Goal: Entertainment & Leisure: Consume media (video, audio)

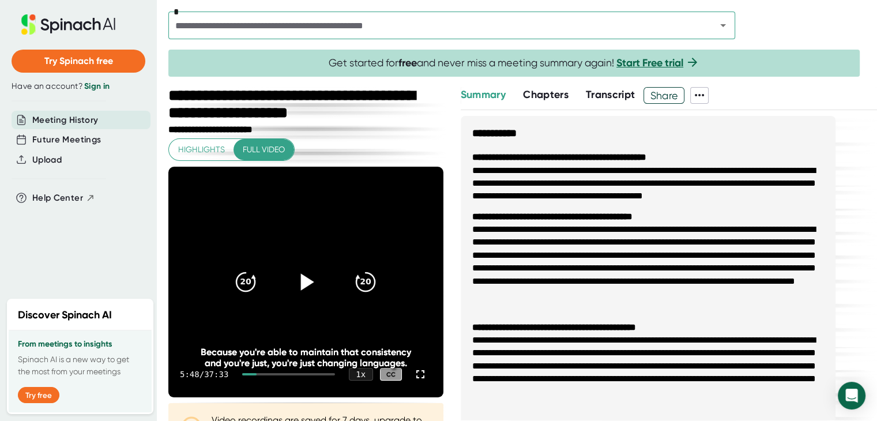
scroll to position [203, 0]
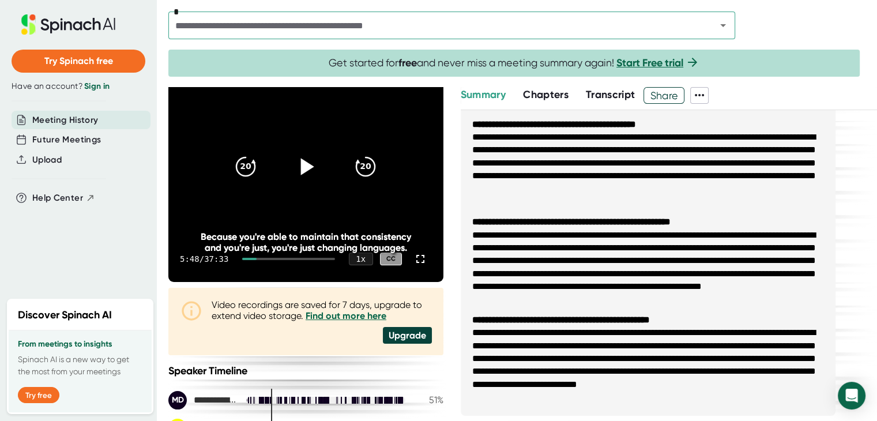
click at [295, 161] on icon at bounding box center [305, 166] width 29 height 29
click at [300, 169] on icon at bounding box center [305, 166] width 29 height 29
click at [292, 169] on icon at bounding box center [305, 166] width 29 height 29
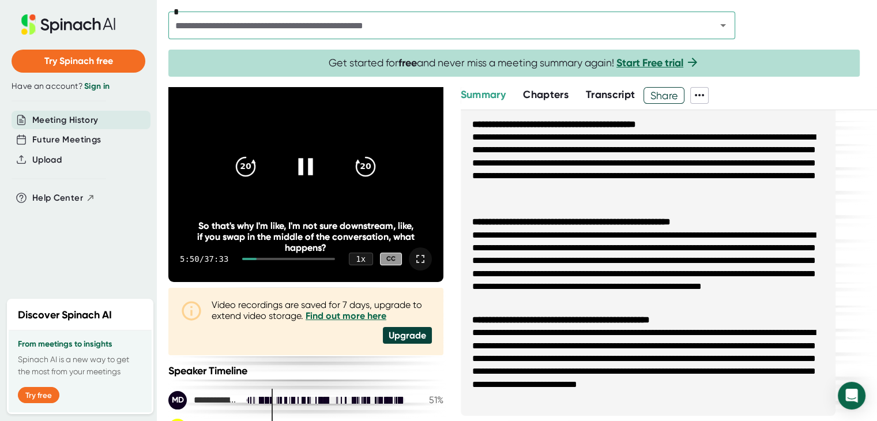
click at [415, 258] on icon at bounding box center [420, 259] width 14 height 14
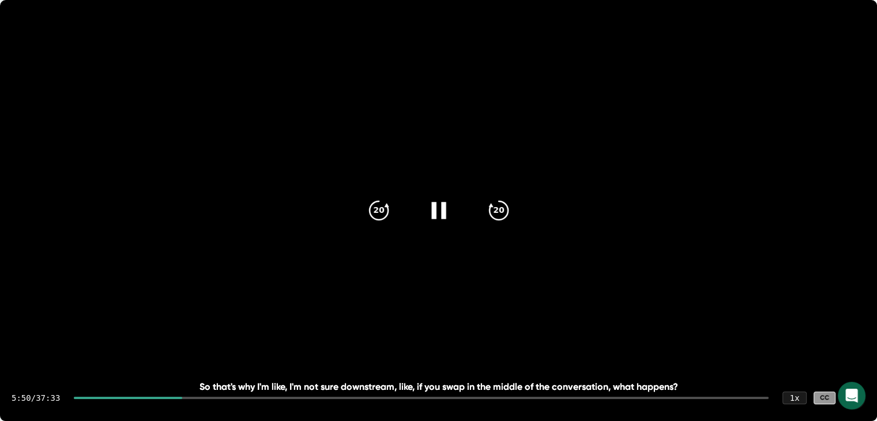
scroll to position [0, 0]
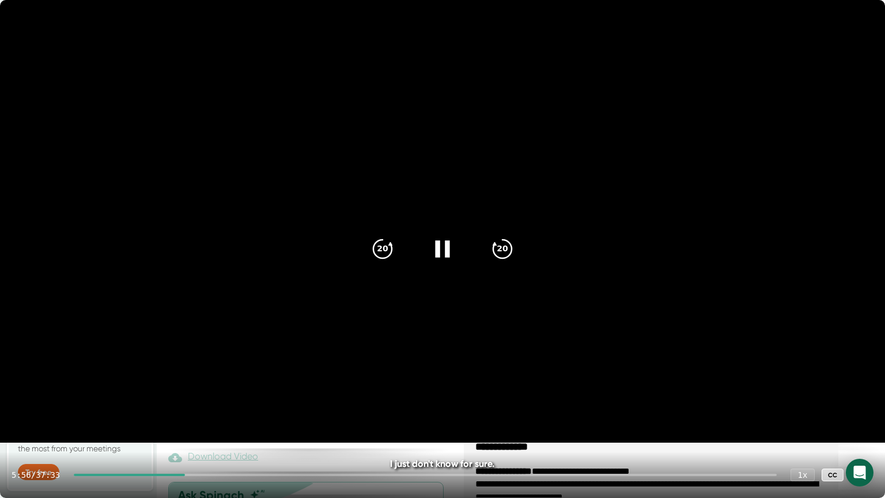
click at [864, 420] on icon at bounding box center [862, 475] width 14 height 14
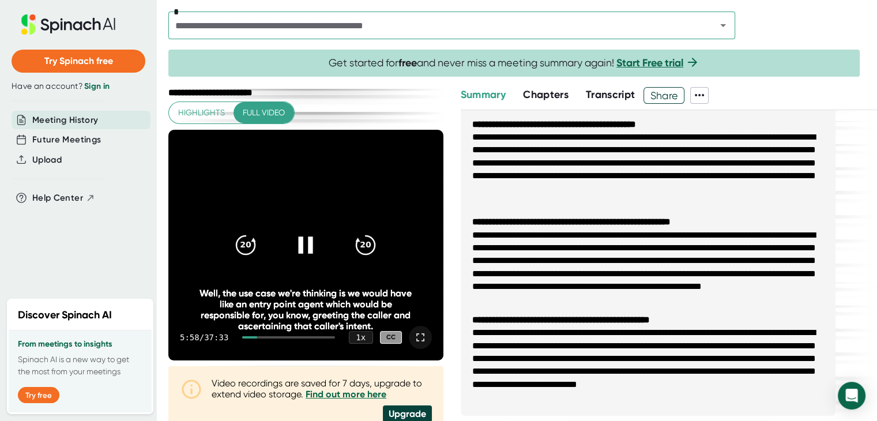
scroll to position [58, 0]
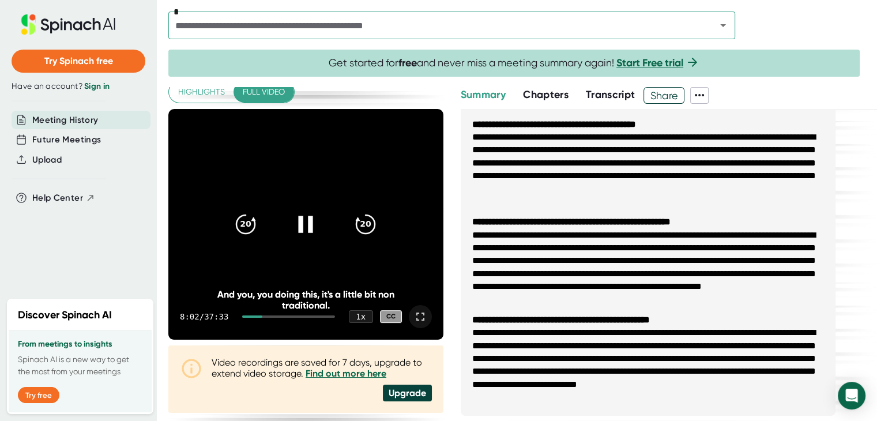
click at [413, 316] on icon at bounding box center [420, 316] width 14 height 14
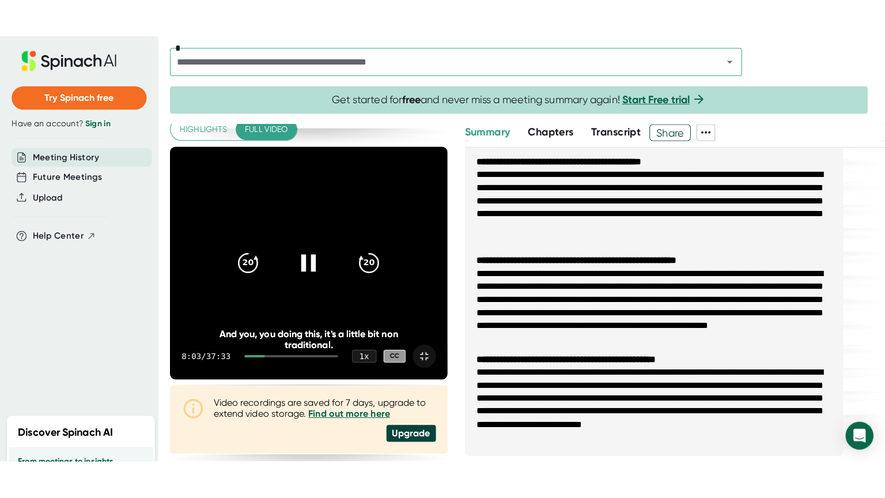
scroll to position [0, 0]
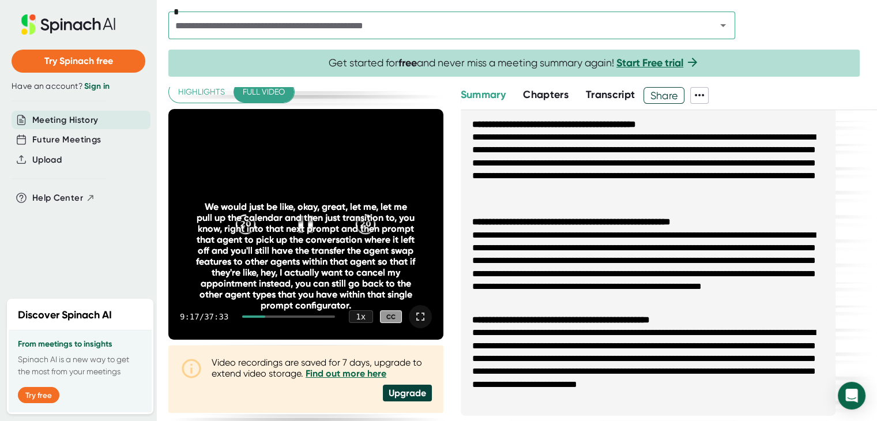
click at [416, 313] on icon at bounding box center [420, 316] width 8 height 8
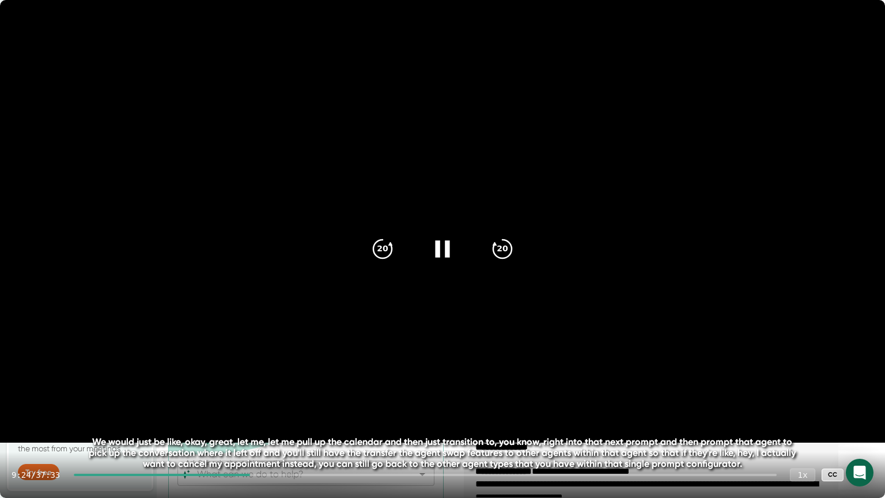
click at [804, 420] on div "1 x" at bounding box center [802, 474] width 25 height 13
click at [807, 420] on div "1 x" at bounding box center [802, 474] width 25 height 13
click at [800, 420] on div "1 x" at bounding box center [802, 474] width 25 height 13
click at [802, 420] on div "1 x" at bounding box center [802, 474] width 25 height 13
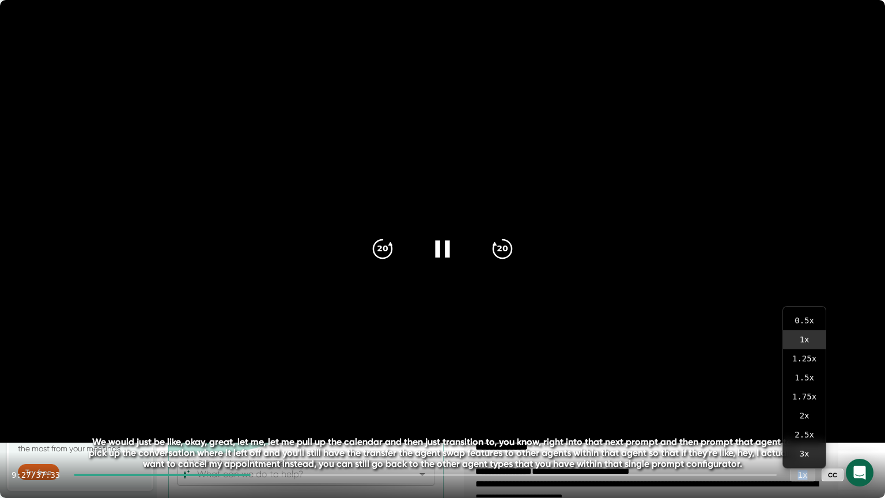
click at [802, 420] on div "1 x" at bounding box center [802, 474] width 25 height 13
click at [788, 420] on div "9:28 / 37:33 1 x CC" at bounding box center [442, 475] width 885 height 46
click at [806, 420] on div "1 x" at bounding box center [802, 474] width 25 height 13
click at [865, 420] on icon at bounding box center [862, 475] width 14 height 14
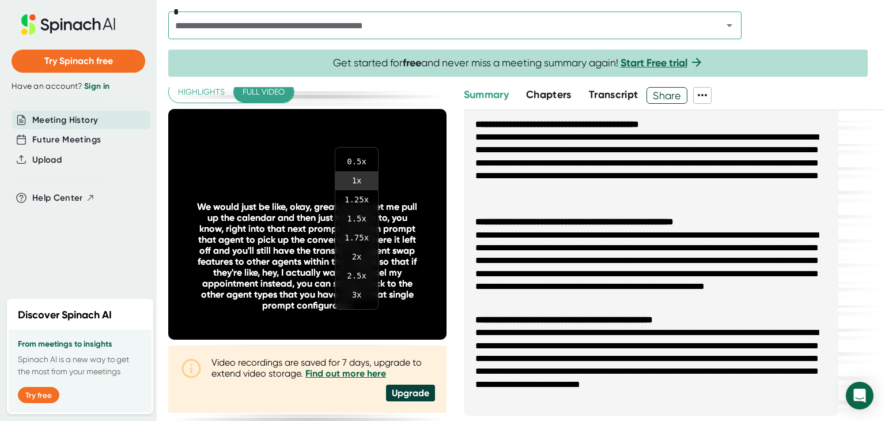
click at [443, 344] on div at bounding box center [442, 210] width 885 height 421
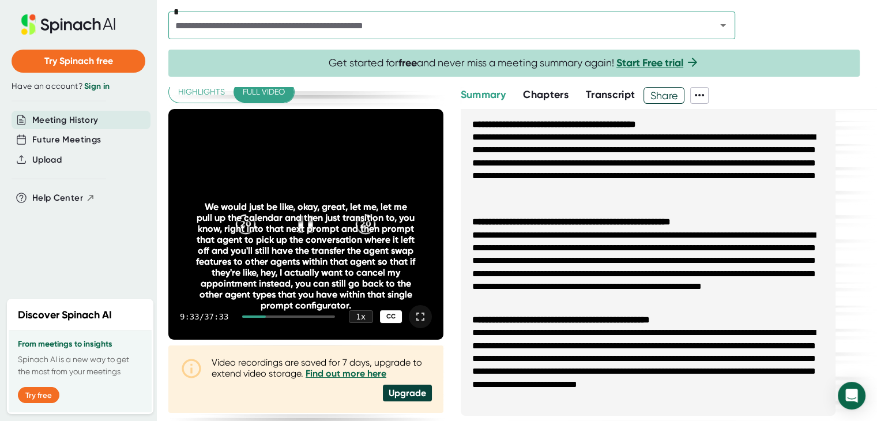
click at [382, 314] on div "CC" at bounding box center [391, 316] width 22 height 13
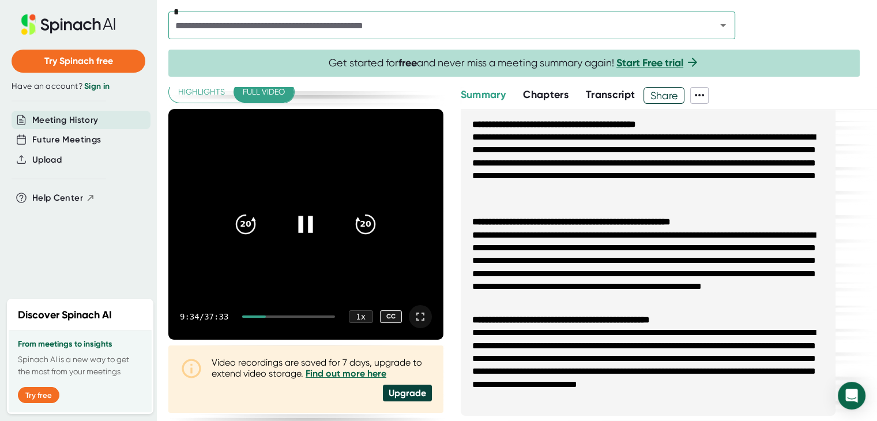
click at [382, 314] on div "CC" at bounding box center [391, 316] width 22 height 13
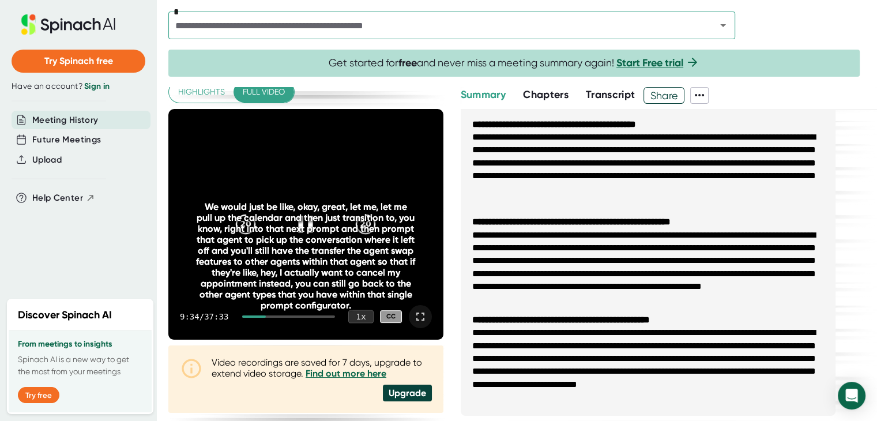
click at [361, 317] on div "1 x" at bounding box center [360, 315] width 25 height 13
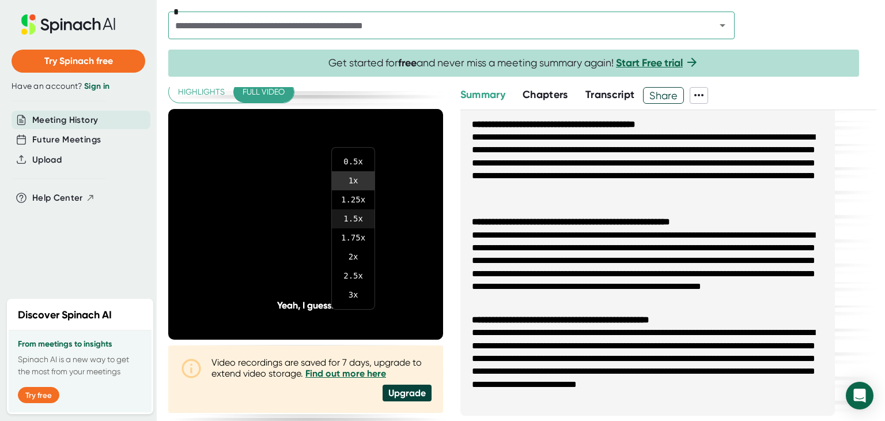
click at [353, 219] on li "1.5 x" at bounding box center [353, 218] width 43 height 19
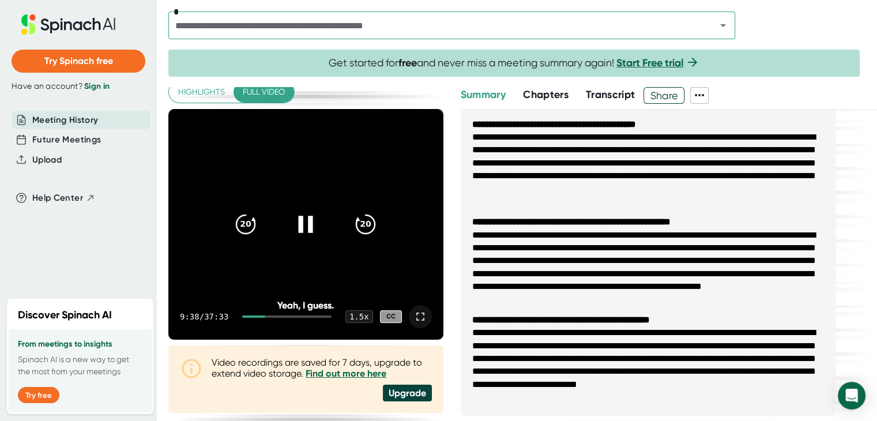
click at [416, 315] on icon at bounding box center [420, 316] width 14 height 14
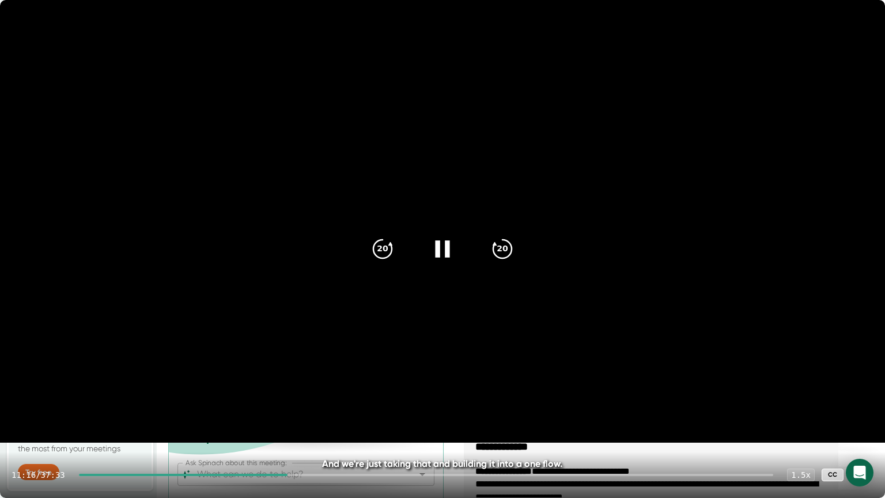
click at [518, 386] on video at bounding box center [442, 221] width 885 height 443
click at [285, 420] on div at bounding box center [183, 475] width 209 height 2
click at [433, 379] on video at bounding box center [442, 221] width 885 height 443
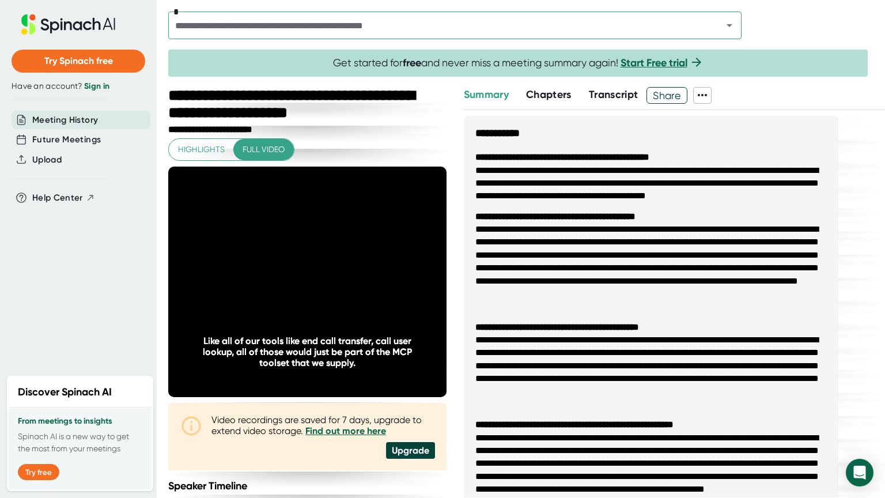
scroll to position [203, 0]
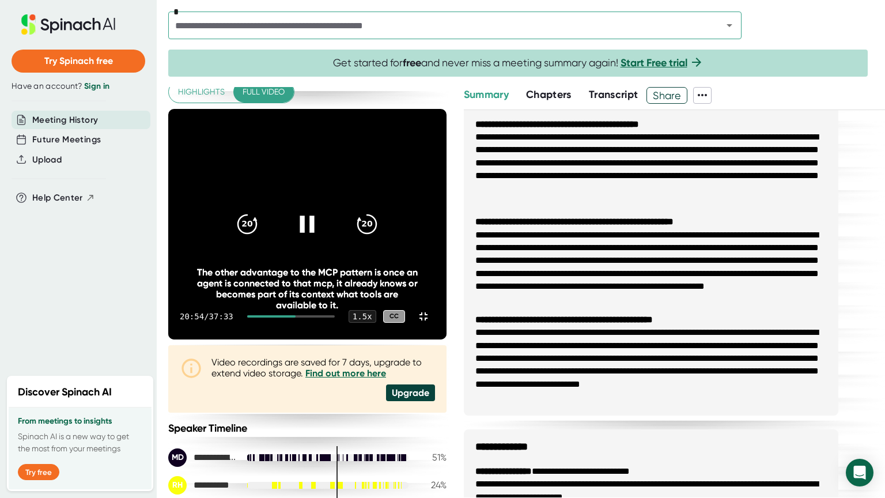
click at [331, 248] on div at bounding box center [307, 224] width 48 height 48
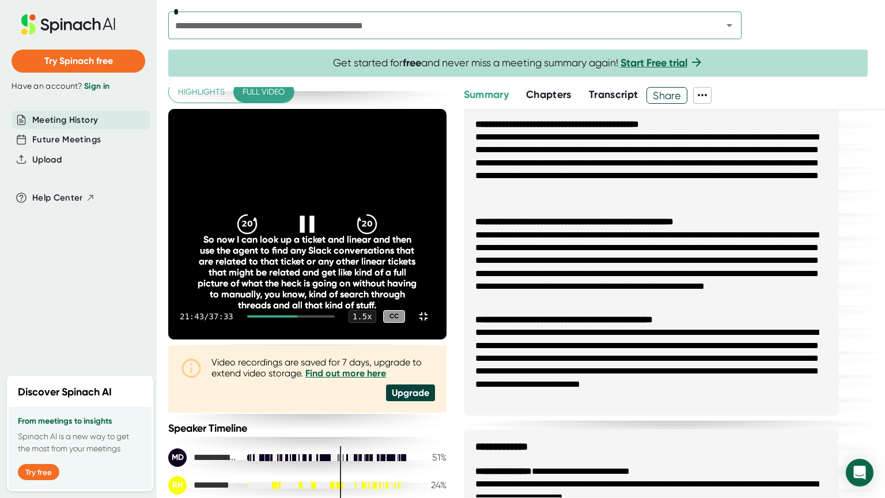
click at [322, 239] on icon at bounding box center [307, 224] width 29 height 29
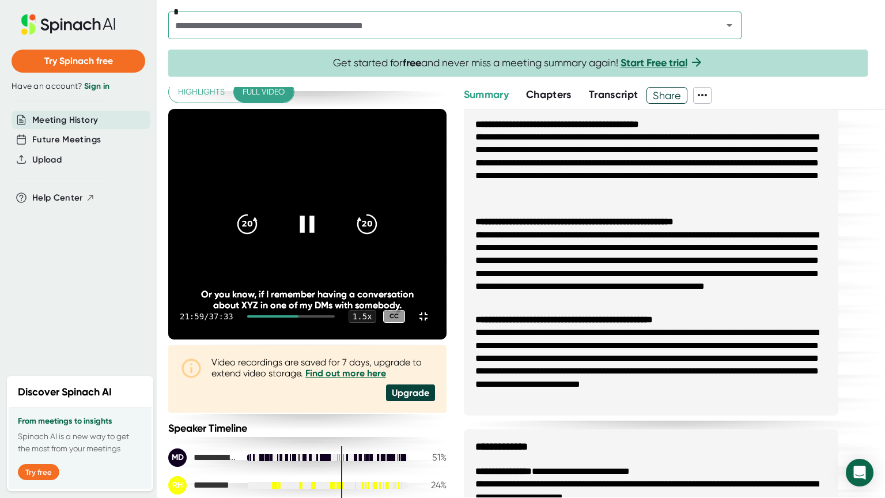
click at [322, 239] on icon at bounding box center [307, 224] width 29 height 29
click at [431, 323] on icon at bounding box center [424, 316] width 14 height 14
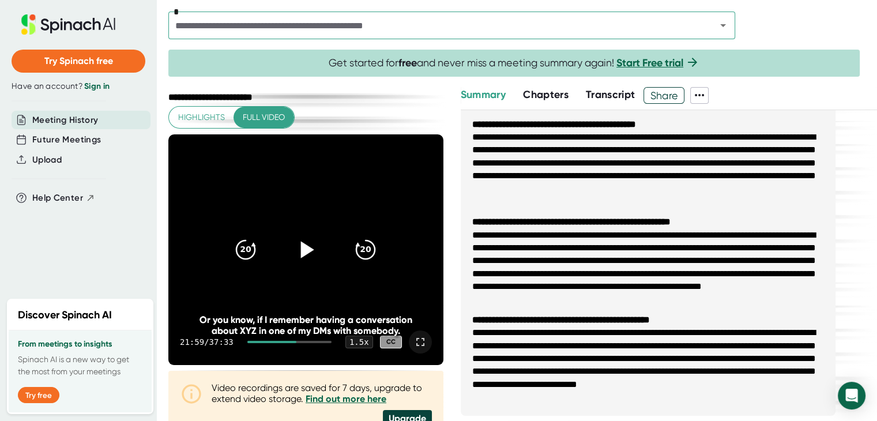
scroll to position [0, 0]
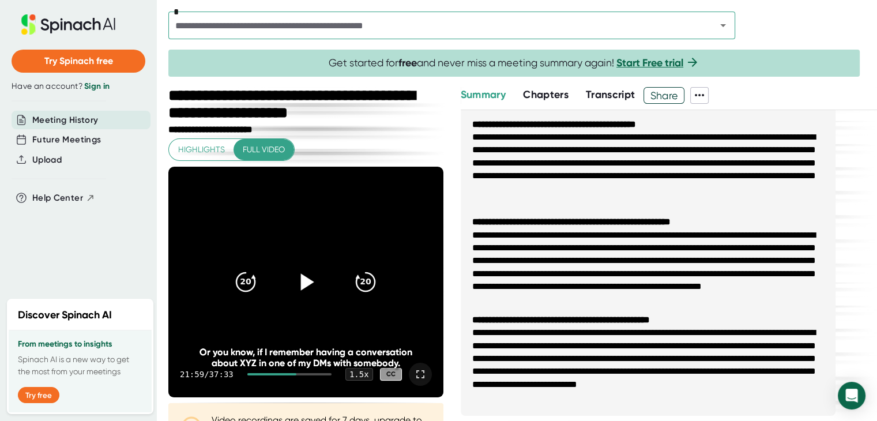
click at [413, 370] on icon at bounding box center [420, 374] width 14 height 14
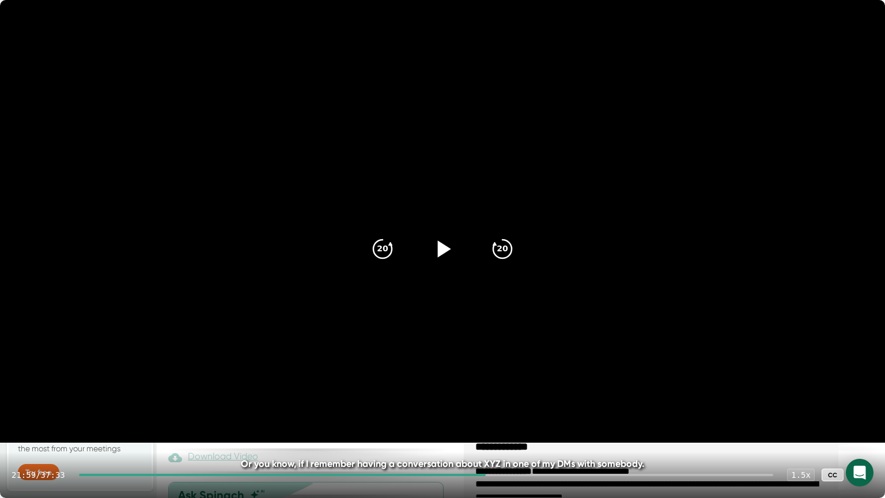
click at [448, 254] on icon at bounding box center [442, 249] width 29 height 29
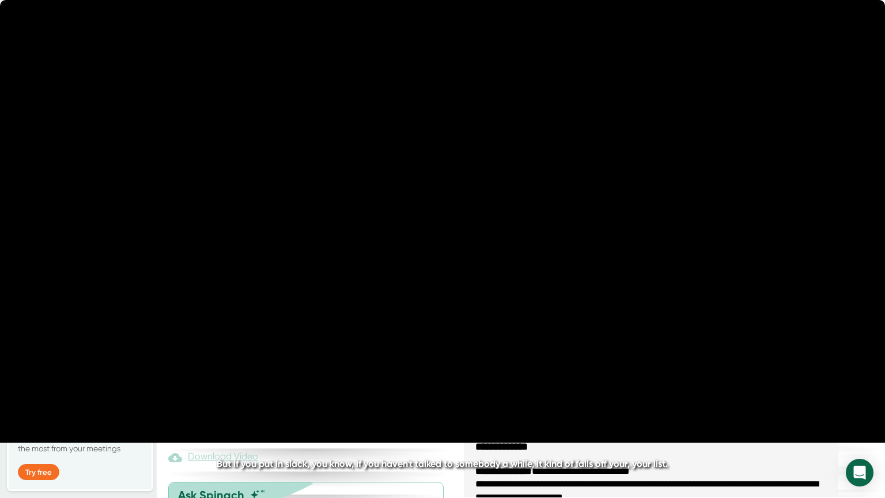
click at [862, 475] on icon at bounding box center [862, 475] width 14 height 14
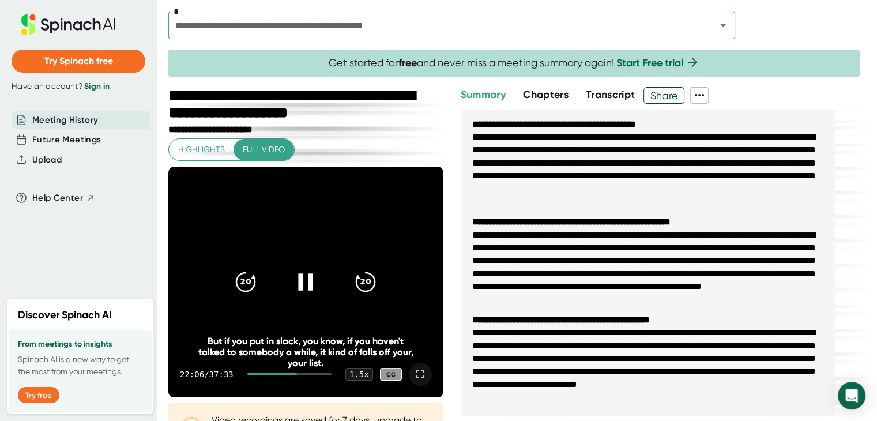
click at [305, 275] on icon at bounding box center [306, 281] width 14 height 17
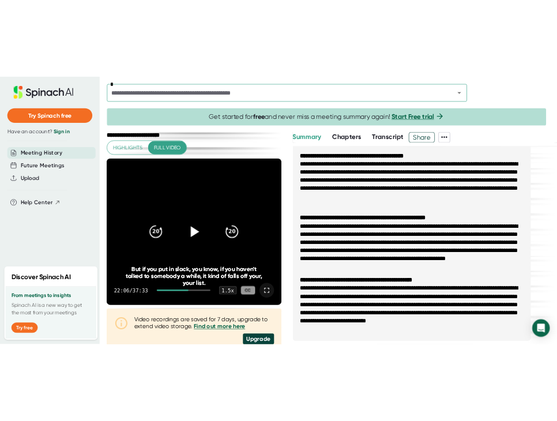
scroll to position [58, 0]
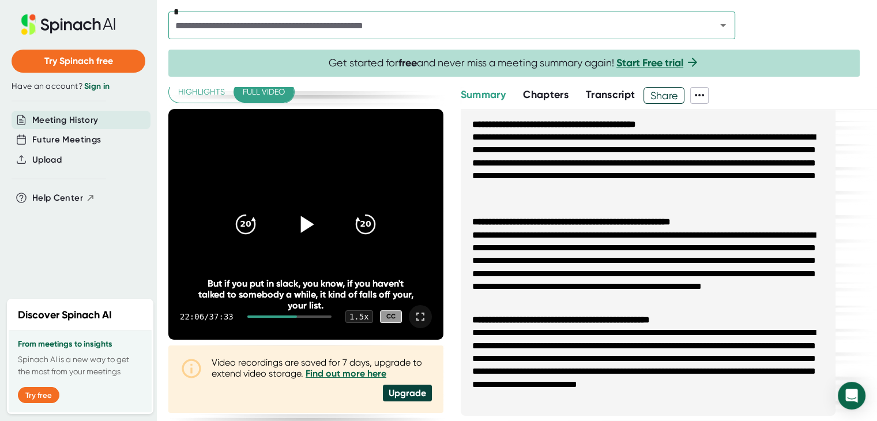
click at [413, 313] on icon at bounding box center [420, 316] width 14 height 14
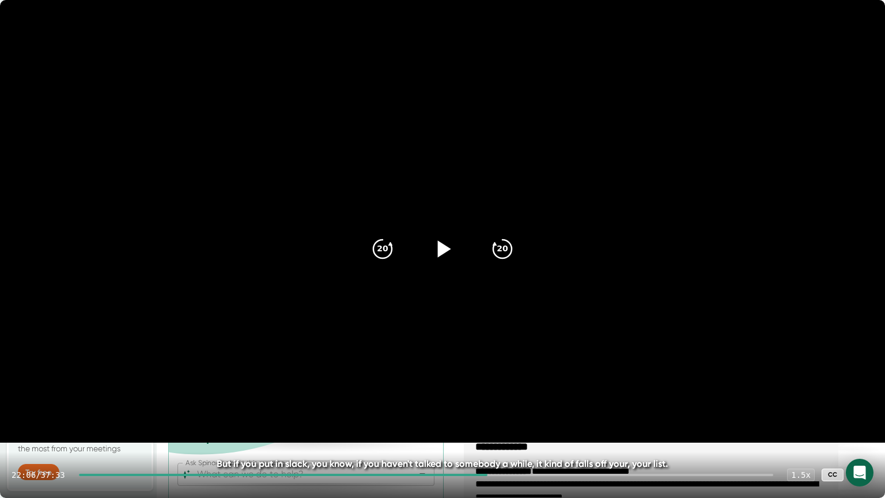
click at [439, 244] on icon at bounding box center [444, 248] width 13 height 17
click at [445, 254] on icon at bounding box center [442, 248] width 14 height 17
click at [860, 475] on icon at bounding box center [862, 475] width 14 height 14
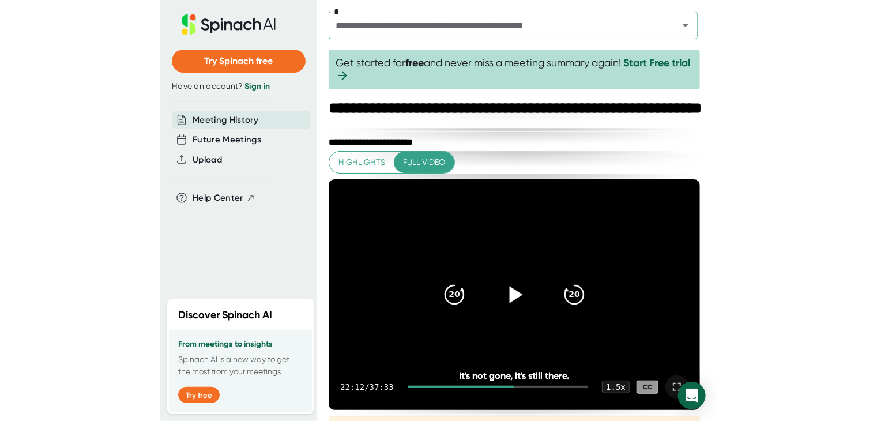
scroll to position [0, 0]
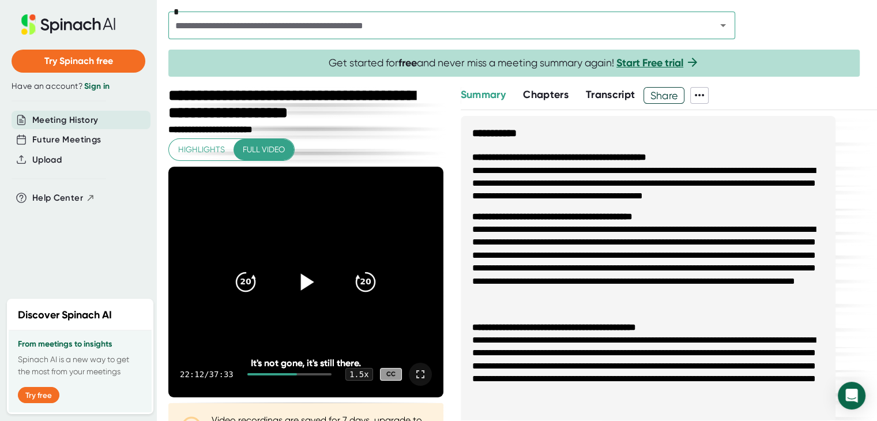
click at [293, 281] on icon at bounding box center [305, 281] width 29 height 29
click at [413, 371] on icon at bounding box center [420, 374] width 14 height 14
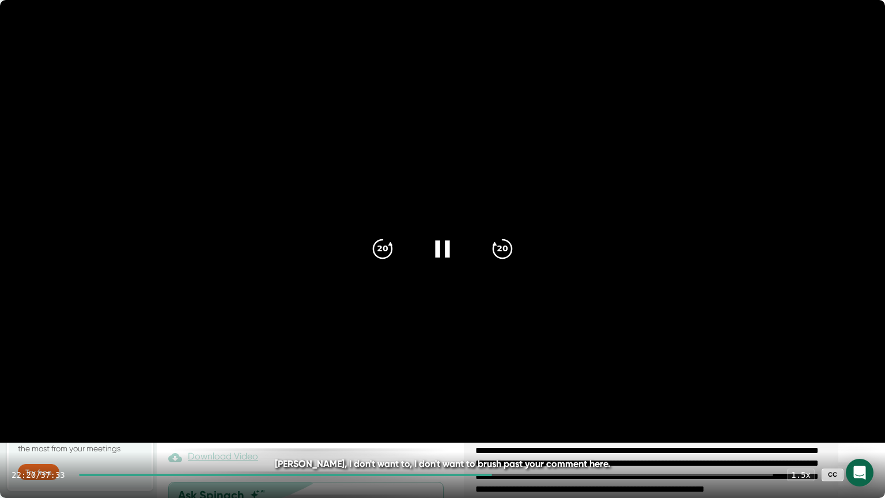
click at [447, 246] on icon at bounding box center [442, 248] width 14 height 17
click at [866, 473] on icon at bounding box center [862, 475] width 14 height 14
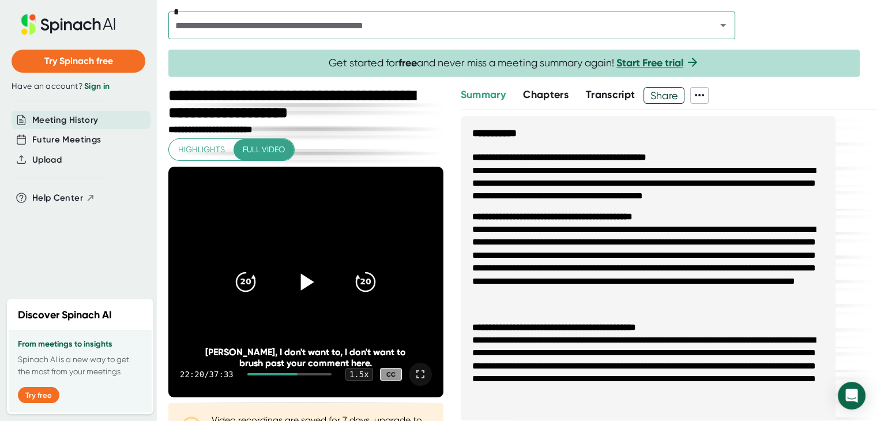
click at [301, 280] on icon at bounding box center [307, 281] width 13 height 17
click at [304, 293] on icon at bounding box center [305, 281] width 29 height 29
click at [308, 280] on icon at bounding box center [305, 281] width 29 height 29
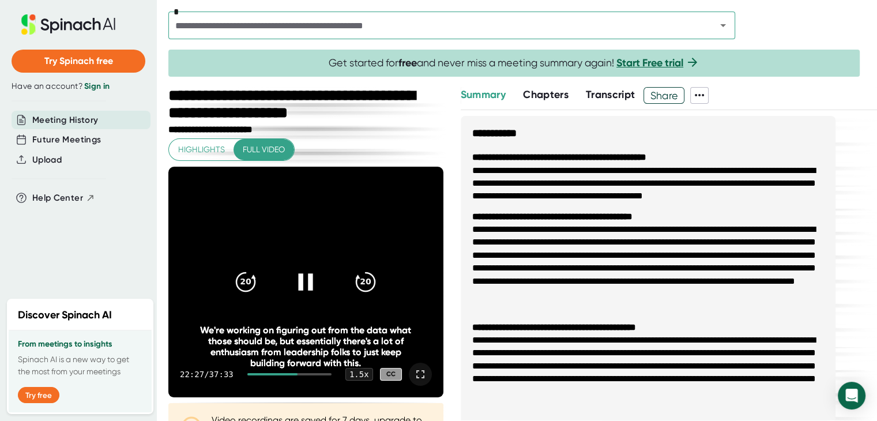
click at [413, 369] on icon at bounding box center [420, 374] width 14 height 14
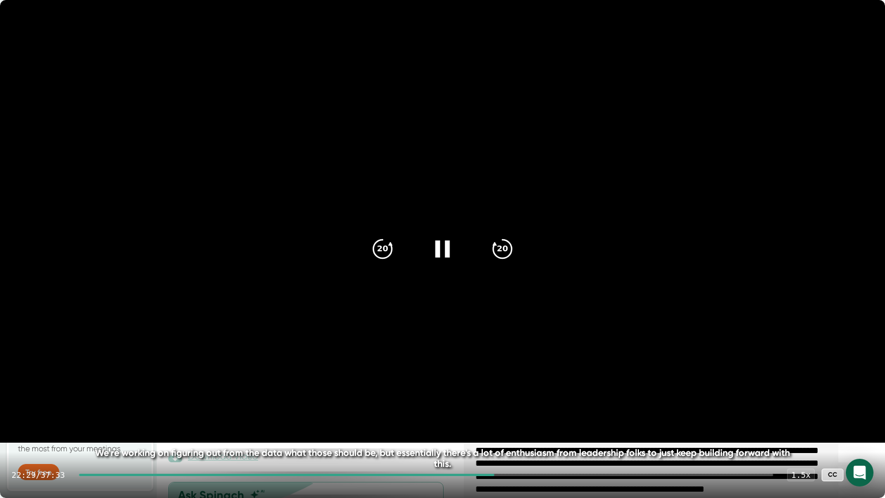
click at [426, 237] on div at bounding box center [442, 249] width 48 height 48
click at [859, 473] on icon at bounding box center [862, 475] width 8 height 8
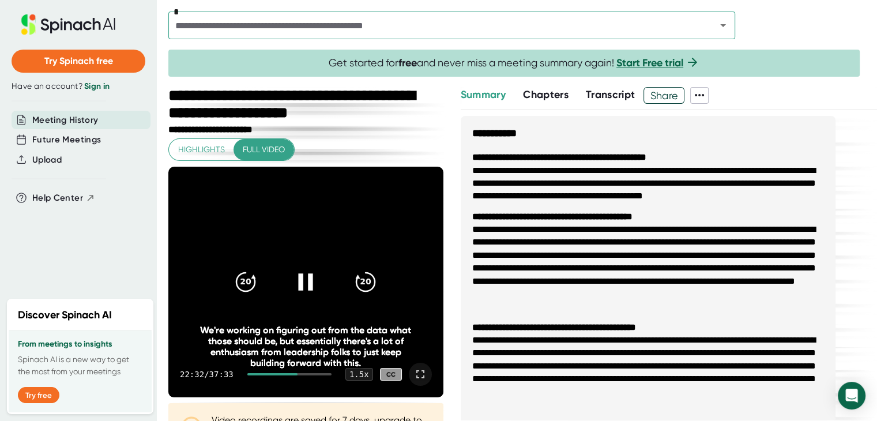
click at [307, 266] on div at bounding box center [305, 282] width 48 height 48
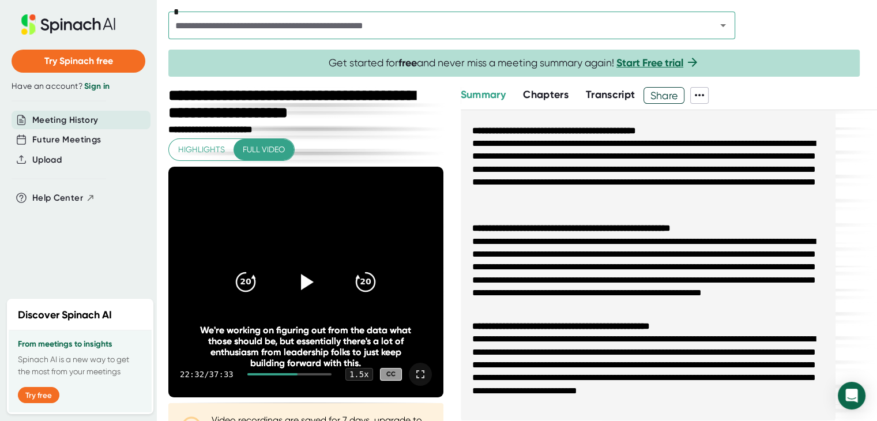
scroll to position [231, 0]
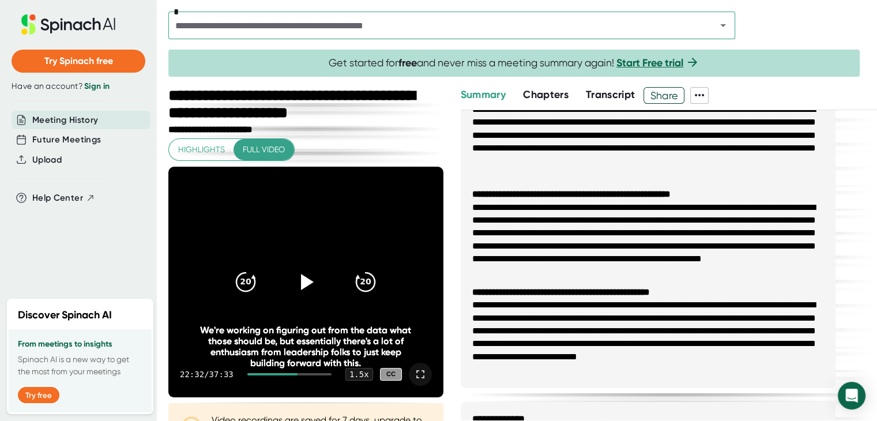
click at [824, 168] on ul "**********" at bounding box center [647, 148] width 375 height 479
